Goal: Task Accomplishment & Management: Manage account settings

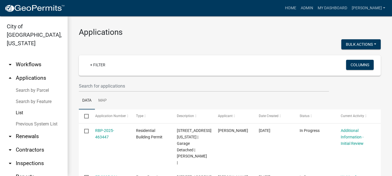
scroll to position [28, 0]
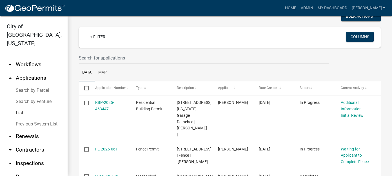
click at [277, 70] on ul "Data Map" at bounding box center [230, 73] width 302 height 18
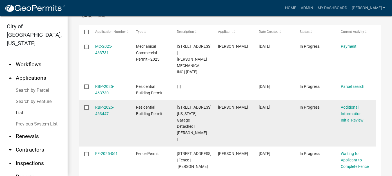
scroll to position [113, 0]
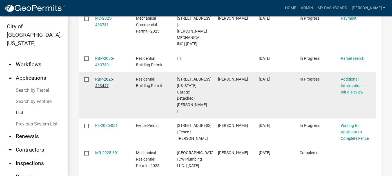
click at [104, 78] on link "RBP-2025-463447" at bounding box center [104, 82] width 19 height 11
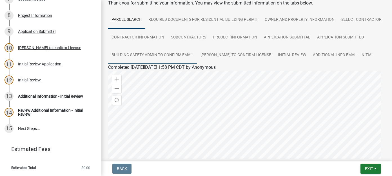
scroll to position [84, 0]
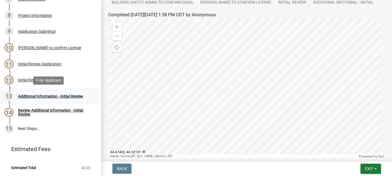
click at [33, 95] on div "Additional Information - Initial Review" at bounding box center [50, 97] width 65 height 4
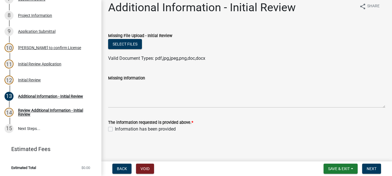
scroll to position [0, 0]
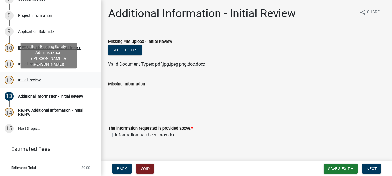
click at [24, 79] on div "Initial Review" at bounding box center [29, 80] width 23 height 4
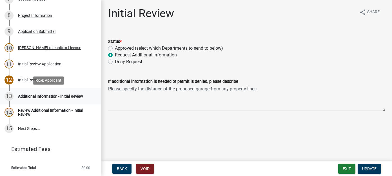
click at [34, 97] on div "Additional Information - Initial Review" at bounding box center [50, 97] width 65 height 4
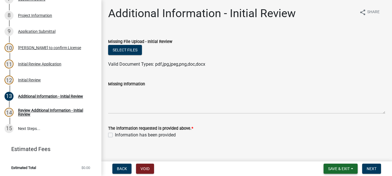
click at [348, 169] on span "Save & Exit" at bounding box center [339, 169] width 22 height 5
click at [338, 156] on button "Save & Exit" at bounding box center [334, 155] width 45 height 14
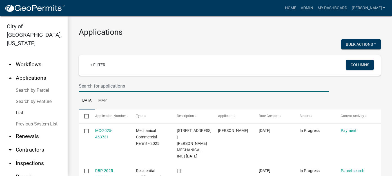
click at [98, 90] on input "text" at bounding box center [204, 86] width 250 height 12
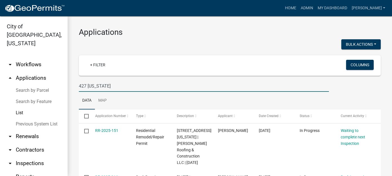
type input "427 [US_STATE]"
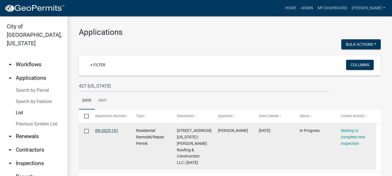
click at [108, 133] on link "RR-2025-151" at bounding box center [106, 131] width 23 height 5
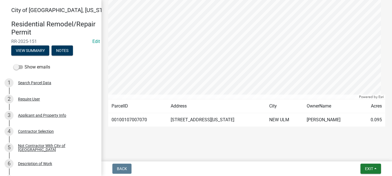
scroll to position [28, 0]
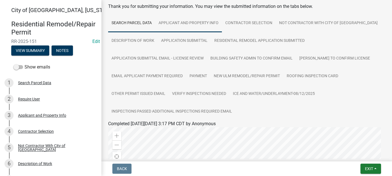
click at [192, 27] on link "Applicant and Property Info" at bounding box center [188, 23] width 67 height 18
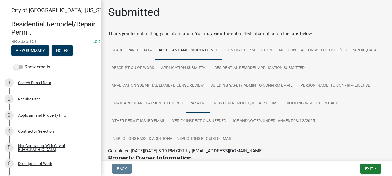
scroll to position [0, 0]
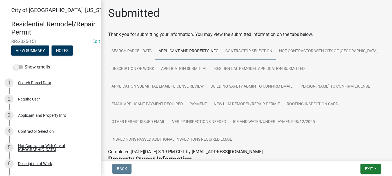
click at [240, 57] on link "Contractor Selection" at bounding box center [249, 51] width 54 height 18
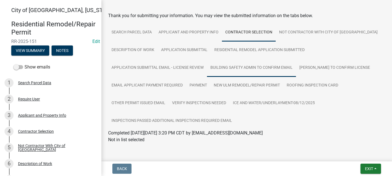
scroll to position [28, 0]
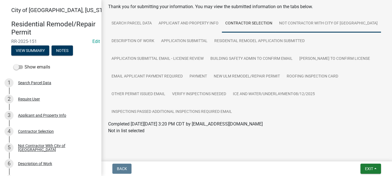
click at [302, 24] on link "Not Contractor With City of [GEOGRAPHIC_DATA]" at bounding box center [327, 24] width 105 height 18
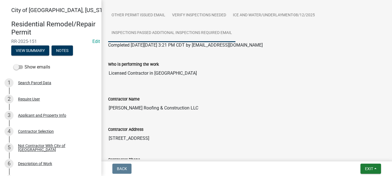
scroll to position [113, 0]
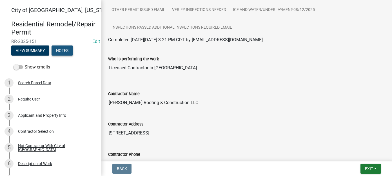
click at [62, 52] on button "Notes" at bounding box center [61, 51] width 21 height 10
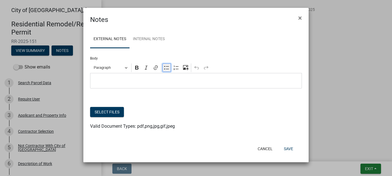
click at [167, 70] on icon "Editor toolbar" at bounding box center [167, 68] width 6 height 6
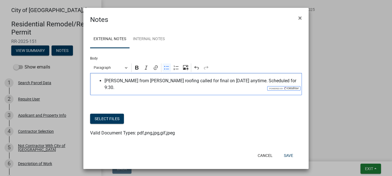
click at [102, 80] on ul "[PERSON_NAME] from [PERSON_NAME] roofing called for final on [DATE] anytime. Sc…" at bounding box center [196, 85] width 206 height 14
click at [172, 81] on span "[DATE]- [PERSON_NAME] from [PERSON_NAME] roofing called for final on [DATE] any…" at bounding box center [201, 85] width 194 height 14
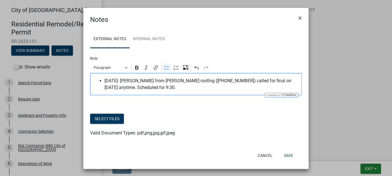
click at [156, 86] on span "[DATE]- [PERSON_NAME] from [PERSON_NAME] roofing ([PHONE_NUMBER]) called for fi…" at bounding box center [201, 85] width 194 height 14
drag, startPoint x: 254, startPoint y: 81, endPoint x: 232, endPoint y: 81, distance: 21.7
click at [232, 81] on span "[DATE]- [PERSON_NAME] from [PERSON_NAME] roofing ([PHONE_NUMBER]) called for fi…" at bounding box center [201, 85] width 194 height 14
click at [277, 79] on span "[DATE]- Luke from [PERSON_NAME] roofing ([PHONE_NUMBER]) called for final anyti…" at bounding box center [201, 85] width 194 height 14
click at [168, 86] on span "[DATE]- Luke from [PERSON_NAME] roofing ([PHONE_NUMBER]) called for final anyti…" at bounding box center [201, 85] width 194 height 14
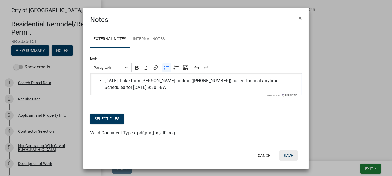
click at [286, 154] on button "Save" at bounding box center [288, 156] width 18 height 10
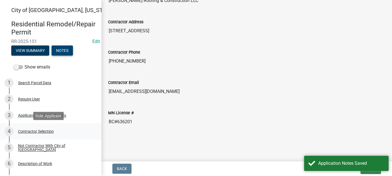
scroll to position [141, 0]
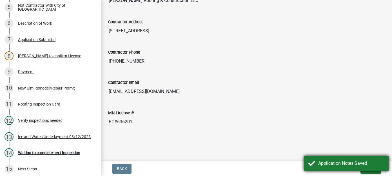
click at [326, 161] on div "Application Notes Saved" at bounding box center [351, 163] width 66 height 7
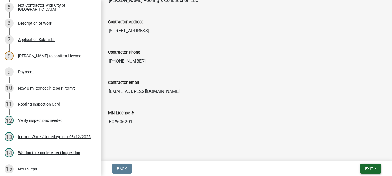
click at [362, 170] on button "Exit" at bounding box center [370, 169] width 21 height 10
click at [356, 157] on button "Save & Exit" at bounding box center [358, 155] width 45 height 14
